Goal: Use online tool/utility: Utilize a website feature to perform a specific function

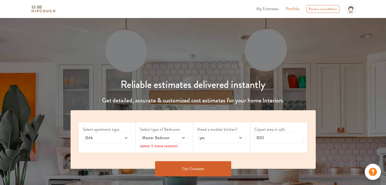
click at [121, 138] on span at bounding box center [122, 138] width 11 height 6
click at [182, 138] on icon at bounding box center [184, 138] width 4 height 4
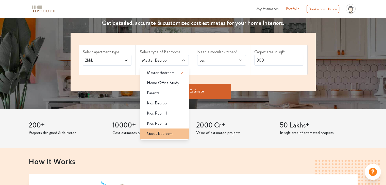
scroll to position [77, 0]
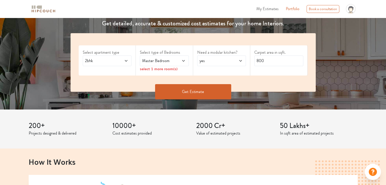
click at [230, 59] on span "yes" at bounding box center [215, 61] width 33 height 6
click at [270, 61] on input "800" at bounding box center [279, 61] width 49 height 11
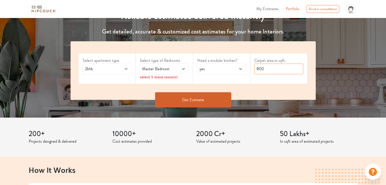
scroll to position [0, 0]
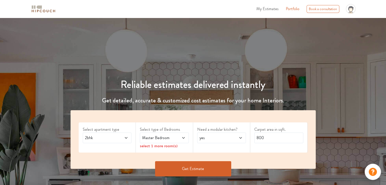
click at [115, 138] on span "2bhk" at bounding box center [100, 138] width 33 height 6
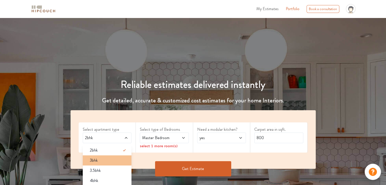
click at [104, 157] on li "3bhk" at bounding box center [107, 161] width 49 height 10
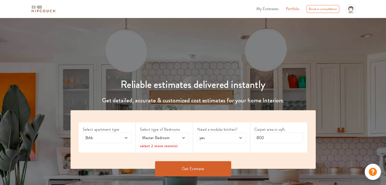
click at [181, 139] on span at bounding box center [180, 138] width 11 height 6
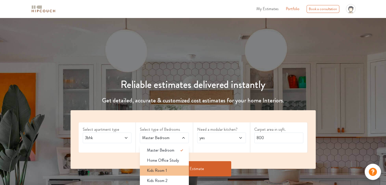
click at [172, 169] on div "Kids Room 1" at bounding box center [166, 171] width 46 height 6
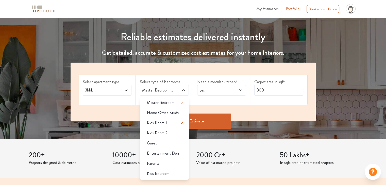
scroll to position [48, 0]
click at [158, 164] on span "Parents" at bounding box center [153, 164] width 12 height 6
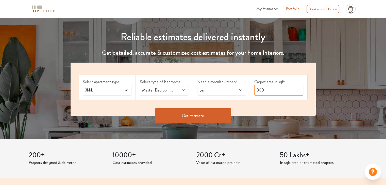
click at [265, 88] on input "800" at bounding box center [279, 90] width 49 height 11
type input "8"
type input "1100"
click at [197, 115] on button "Get Estimate" at bounding box center [193, 115] width 76 height 15
